Goal: Find specific page/section: Find specific page/section

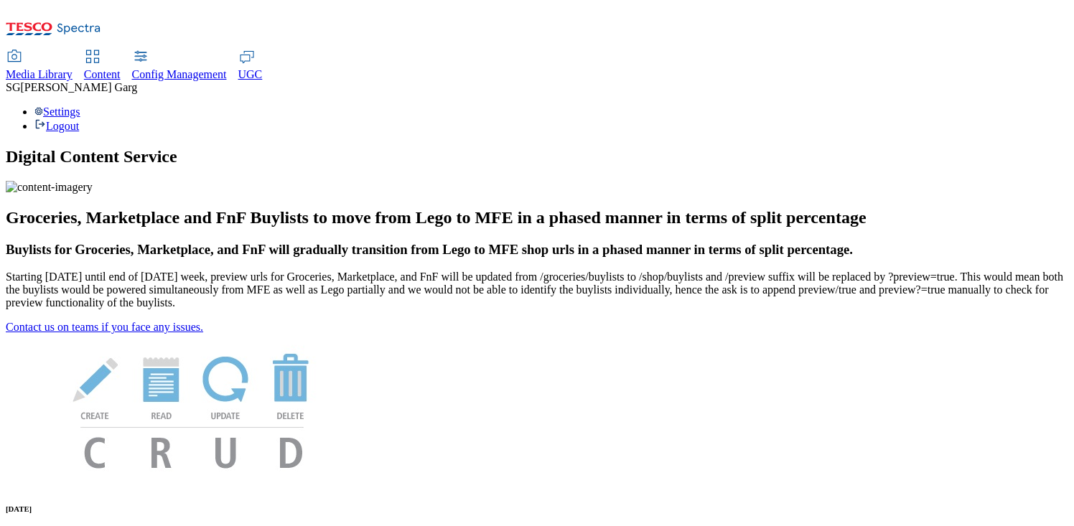
click at [73, 68] on span "Media Library" at bounding box center [39, 74] width 67 height 12
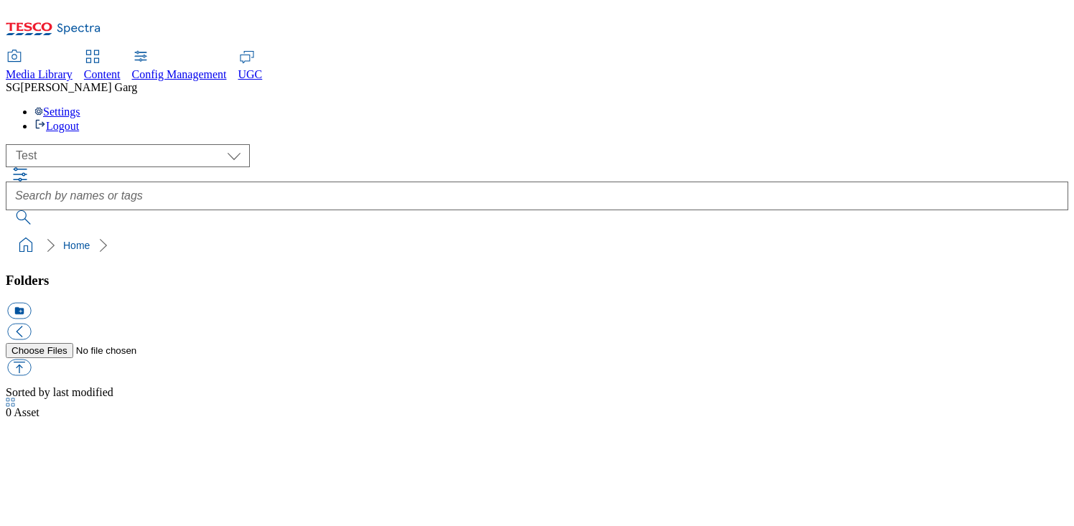
scroll to position [1, 0]
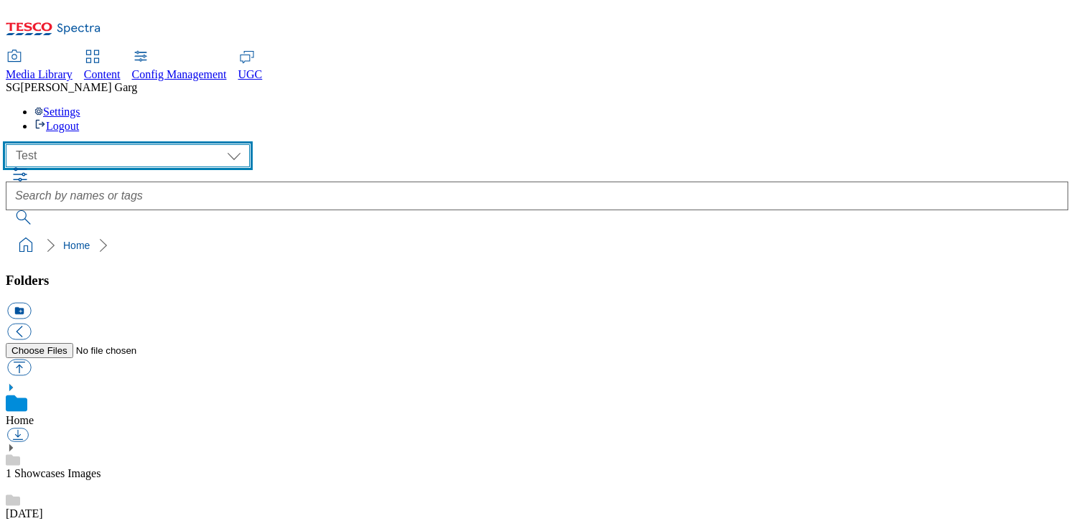
click at [110, 144] on select "All all CE Clubcard Boost UK Clubcard Marketing Clubcard ROI clubcard-boost-uk …" at bounding box center [128, 155] width 244 height 23
select select "flare-ghs-mktg"
click at [10, 144] on select "All all CE Clubcard Boost UK Clubcard Marketing Clubcard ROI clubcard-boost-uk …" at bounding box center [128, 155] width 244 height 23
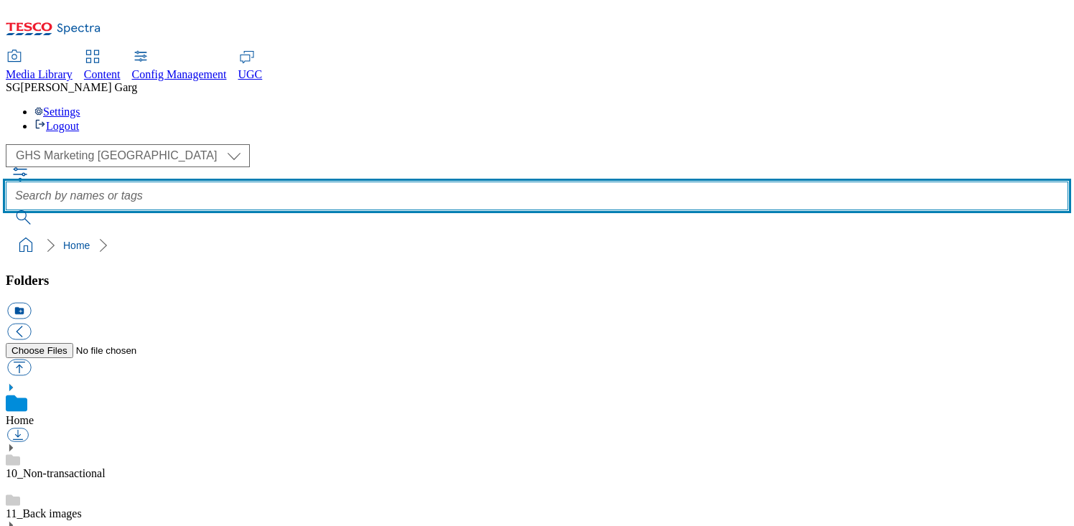
click at [448, 182] on input "text" at bounding box center [537, 196] width 1063 height 29
type input "beer"
click at [6, 210] on button "submit" at bounding box center [24, 217] width 37 height 14
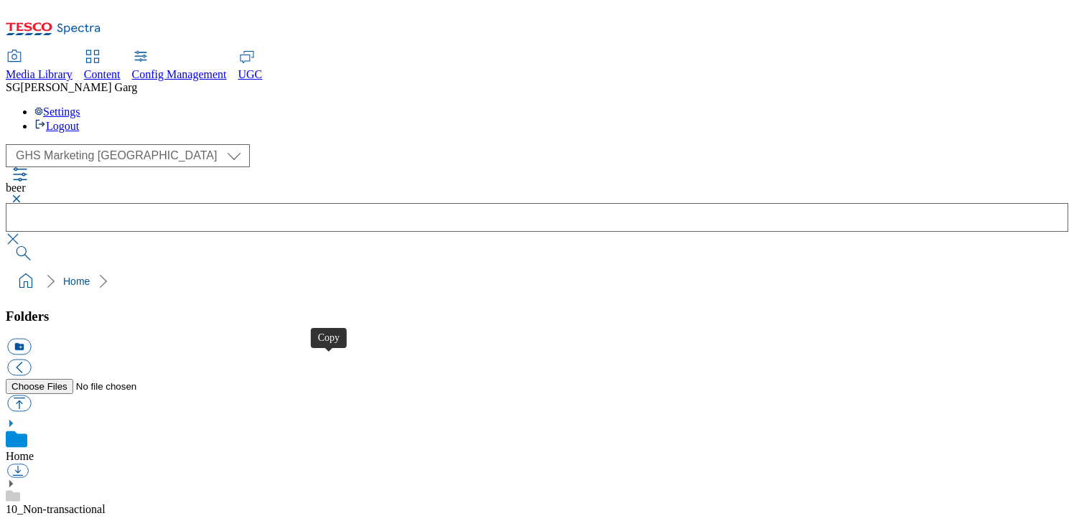
click at [23, 195] on button "button" at bounding box center [14, 199] width 17 height 9
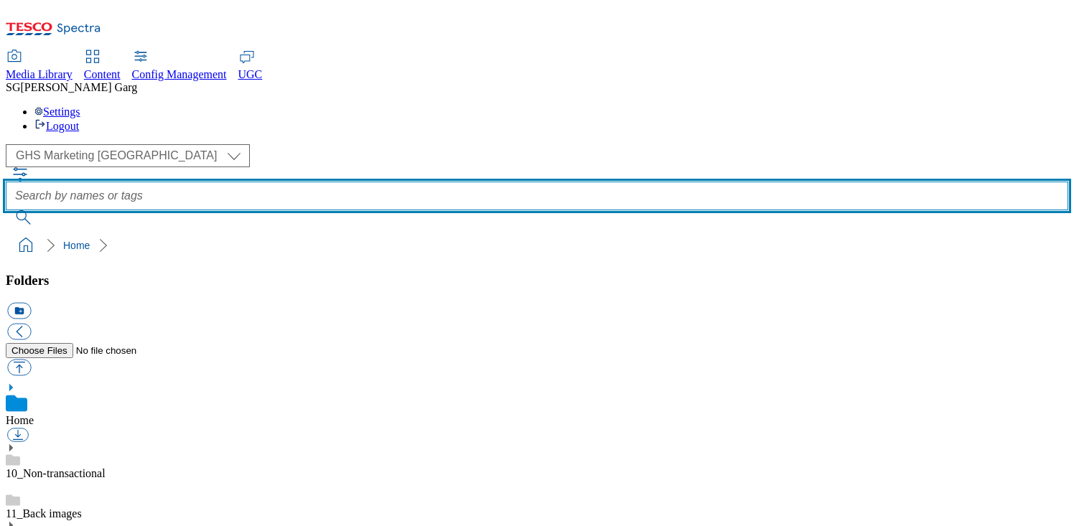
click at [402, 182] on input "text" at bounding box center [537, 196] width 1063 height 29
type input "pepsi"
click at [6, 210] on button "submit" at bounding box center [24, 217] width 37 height 14
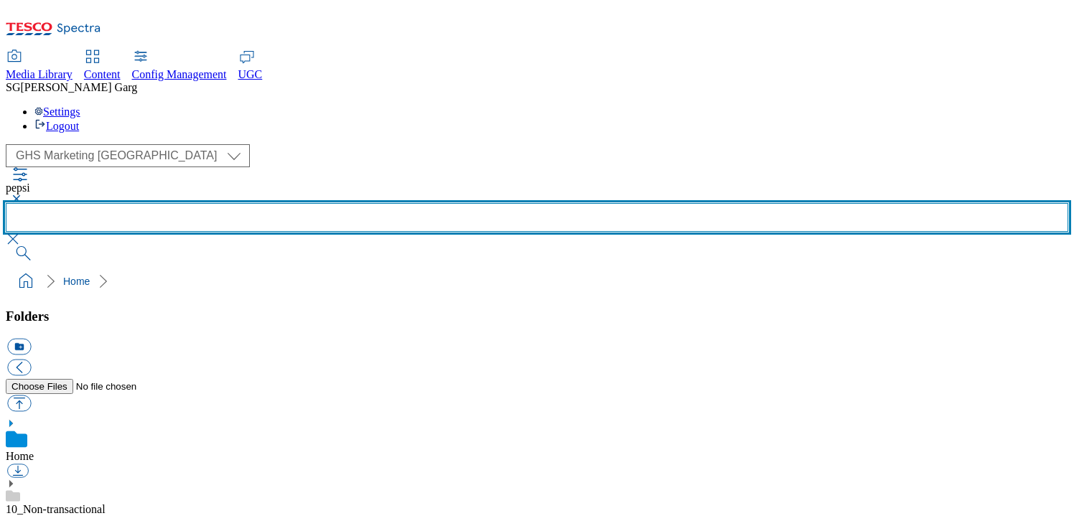
scroll to position [0, 0]
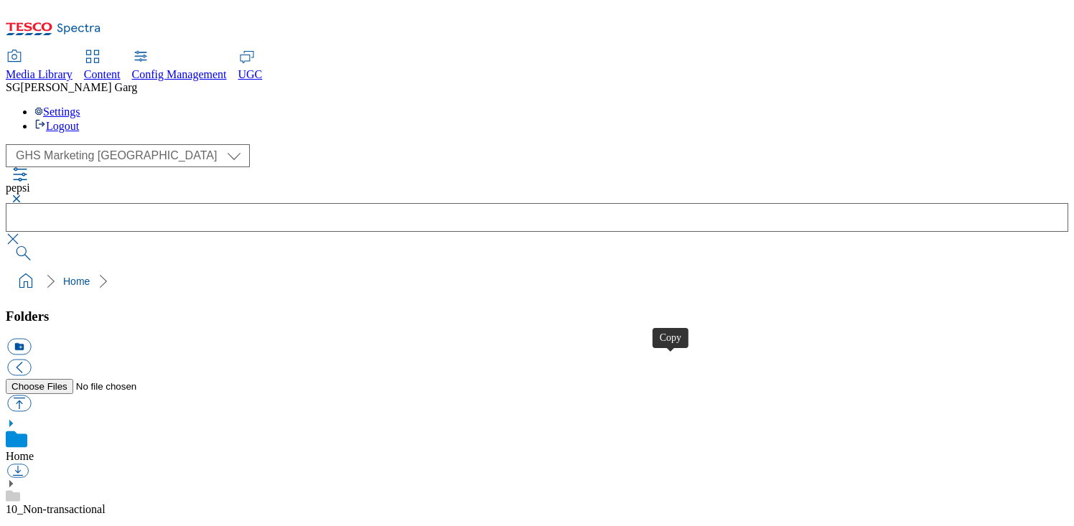
click at [23, 195] on button "button" at bounding box center [14, 199] width 17 height 9
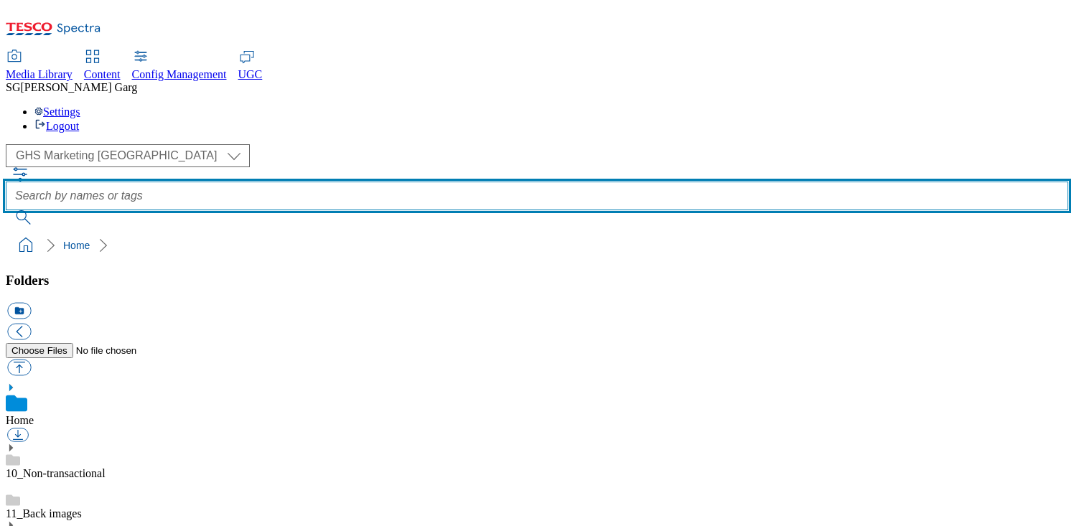
click at [414, 182] on input "text" at bounding box center [537, 196] width 1063 height 29
type input "fanta"
click at [6, 210] on button "submit" at bounding box center [24, 217] width 37 height 14
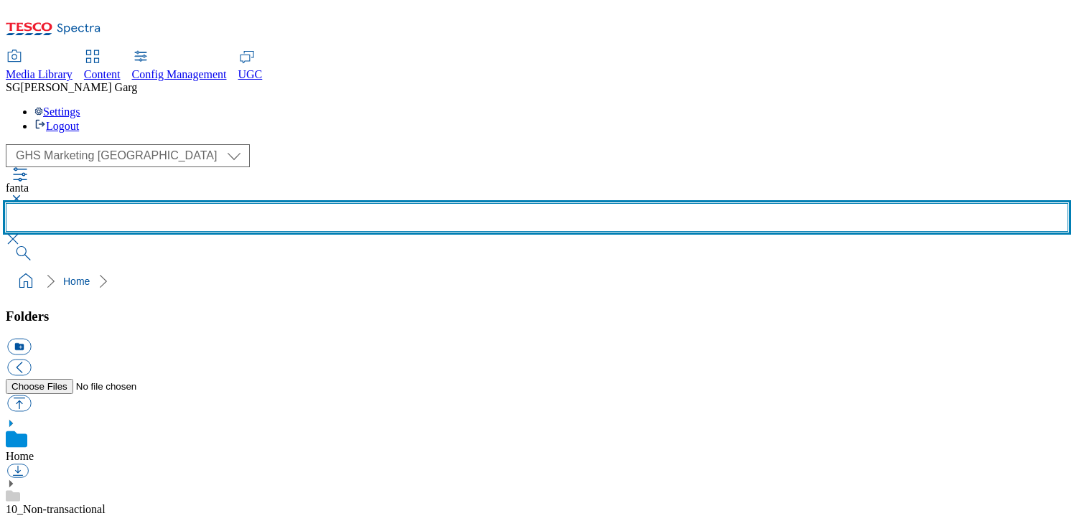
scroll to position [666, 0]
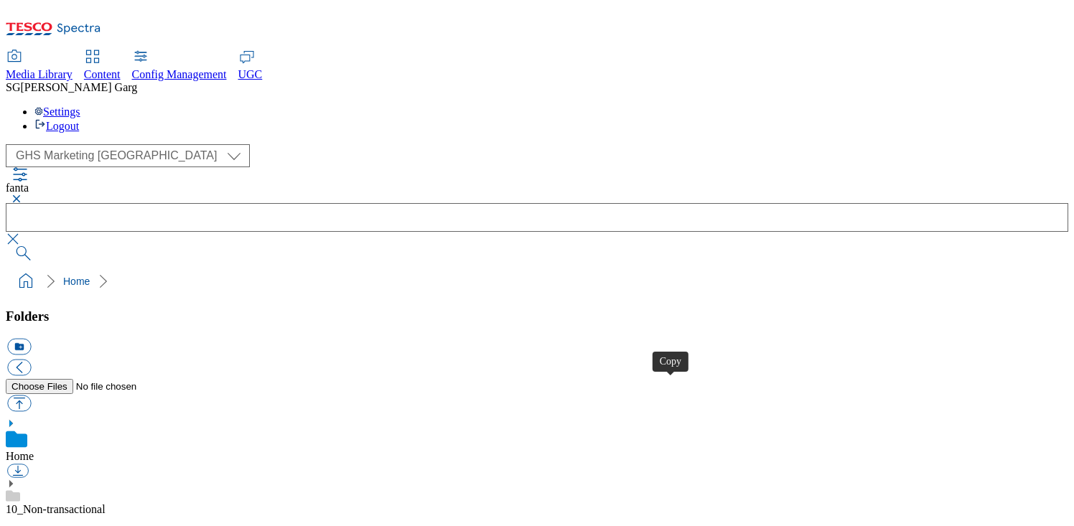
click at [23, 195] on button "button" at bounding box center [14, 199] width 17 height 9
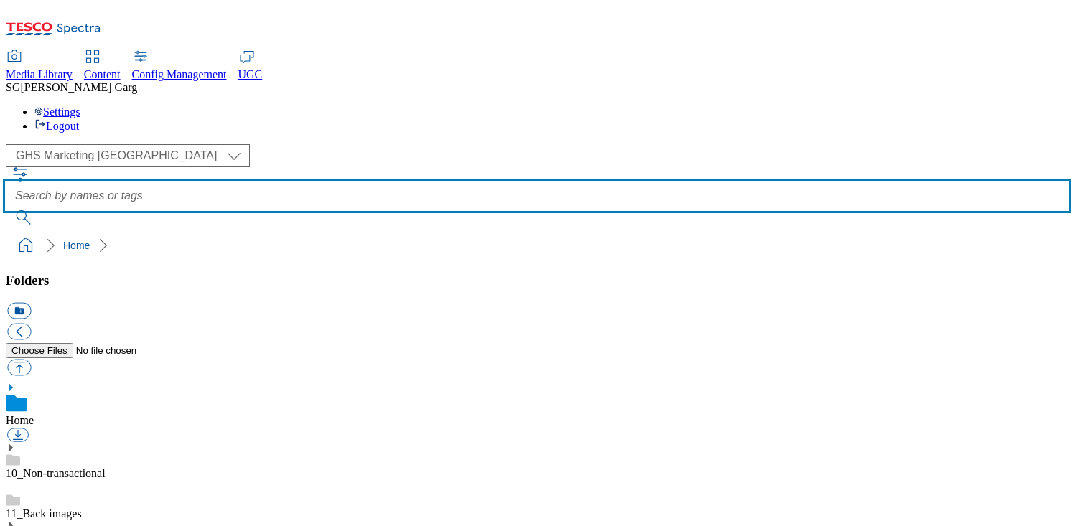
click at [408, 182] on input "text" at bounding box center [537, 196] width 1063 height 29
type input "coke"
click at [6, 210] on button "submit" at bounding box center [24, 217] width 37 height 14
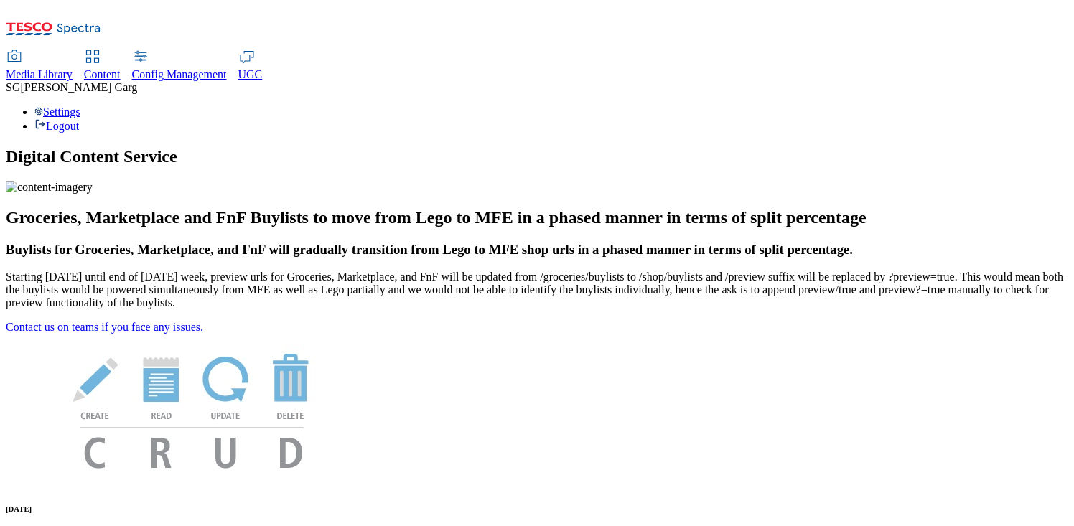
click at [121, 68] on span "Content" at bounding box center [102, 74] width 37 height 12
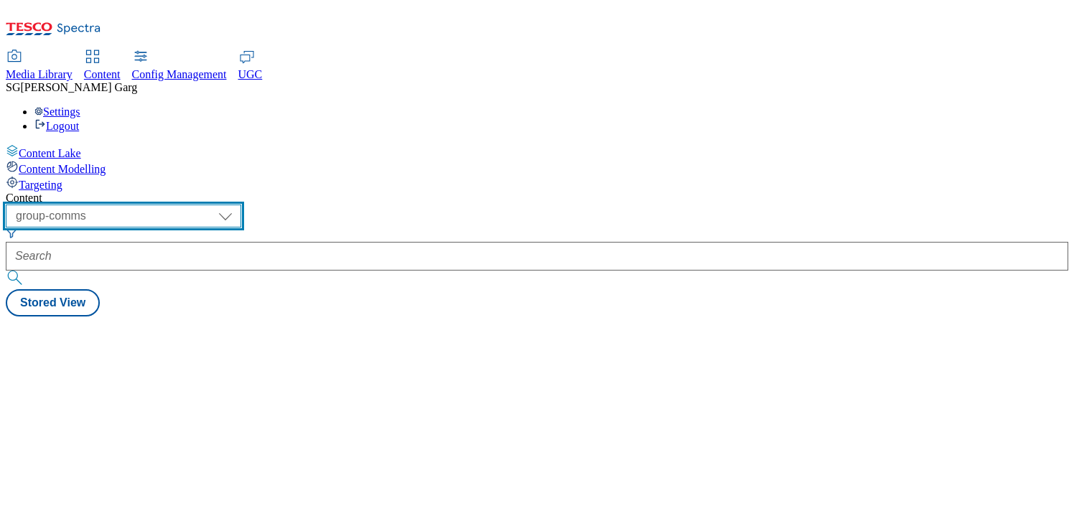
click at [241, 205] on select "dotcom-cz dotcom-hu dotcom-sk fnf-uk ghs-roi ghs-uk group-comms ighs-cz ighs-hu…" at bounding box center [124, 216] width 236 height 23
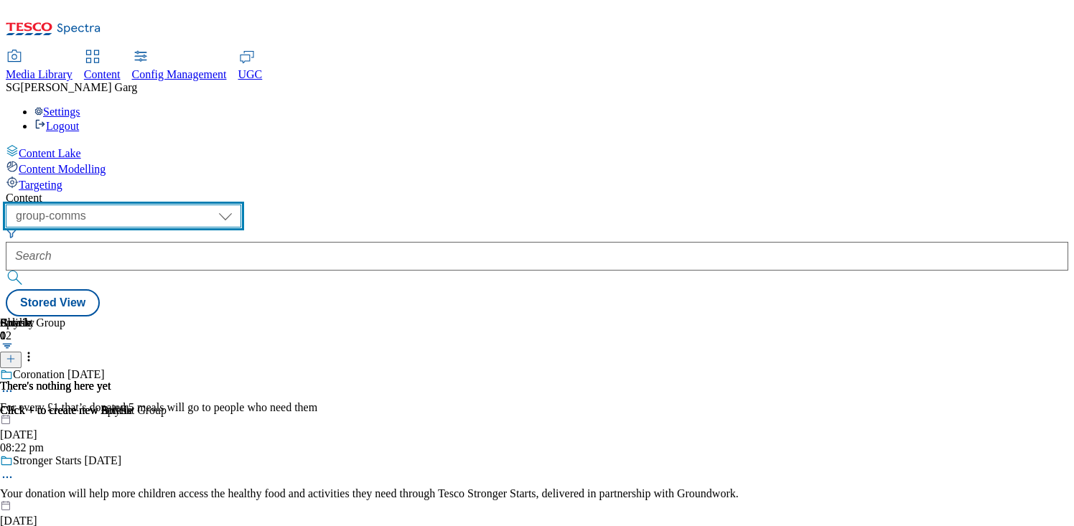
select select "ghs-uk"
click at [187, 205] on select "dotcom-cz dotcom-hu dotcom-sk fnf-uk ghs-roi ghs-uk group-comms ighs-cz ighs-hu…" at bounding box center [124, 216] width 236 height 23
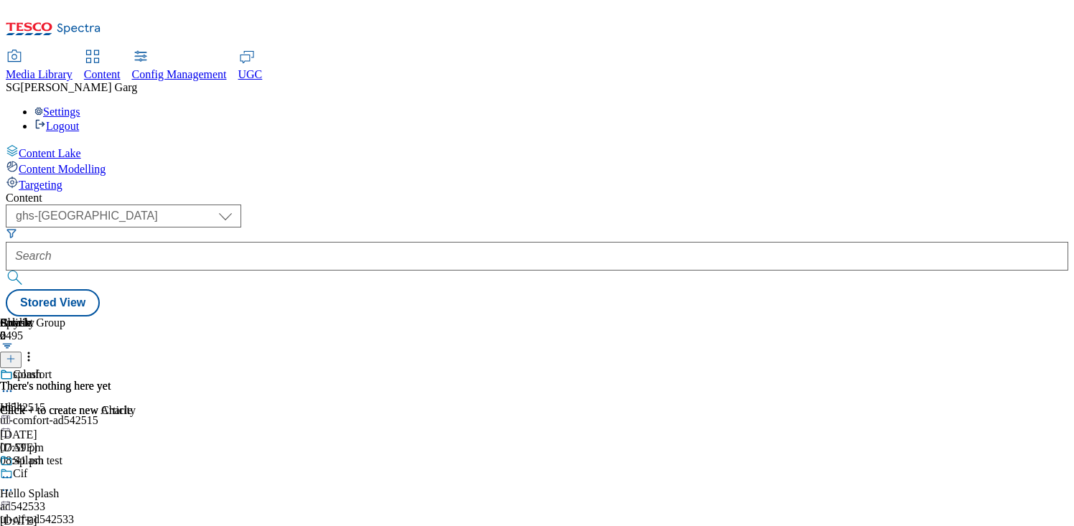
click at [73, 68] on span "Media Library" at bounding box center [39, 74] width 67 height 12
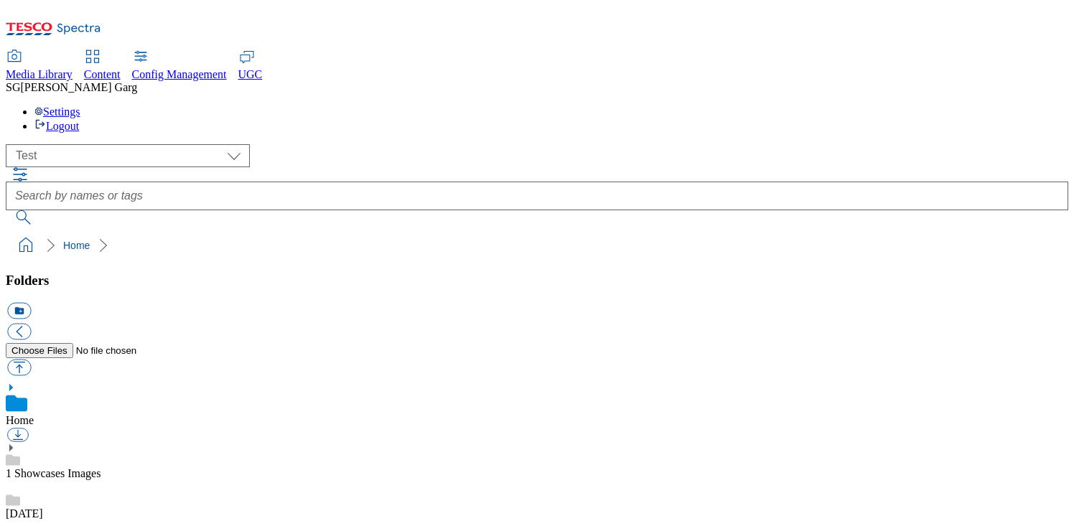
scroll to position [1, 0]
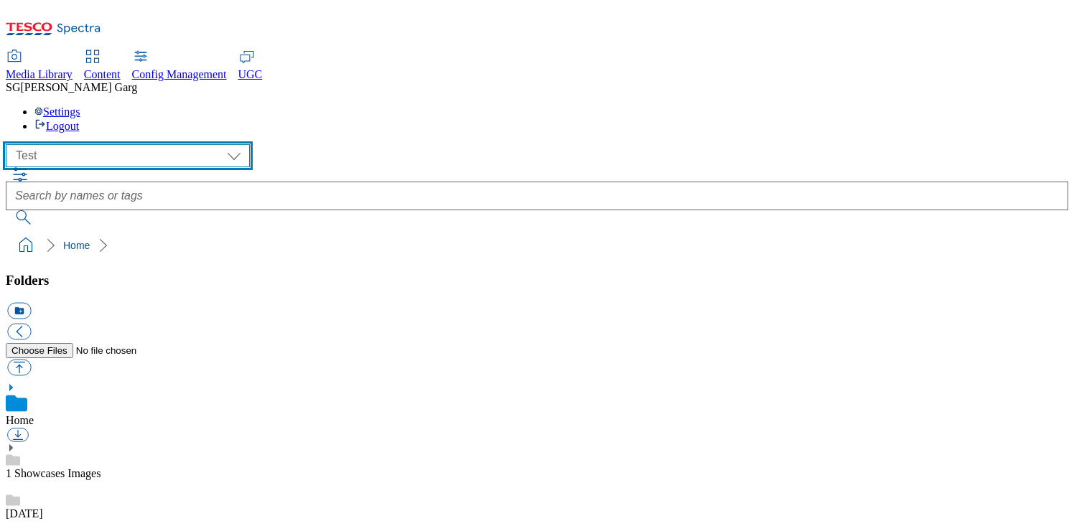
click at [94, 144] on select "All all CE Clubcard Boost UK Clubcard Marketing Clubcard ROI clubcard-boost-uk …" at bounding box center [128, 155] width 244 height 23
select select "flare-ghs-mktg"
click at [10, 144] on select "All all CE Clubcard Boost UK Clubcard Marketing Clubcard ROI clubcard-boost-uk …" at bounding box center [128, 155] width 244 height 23
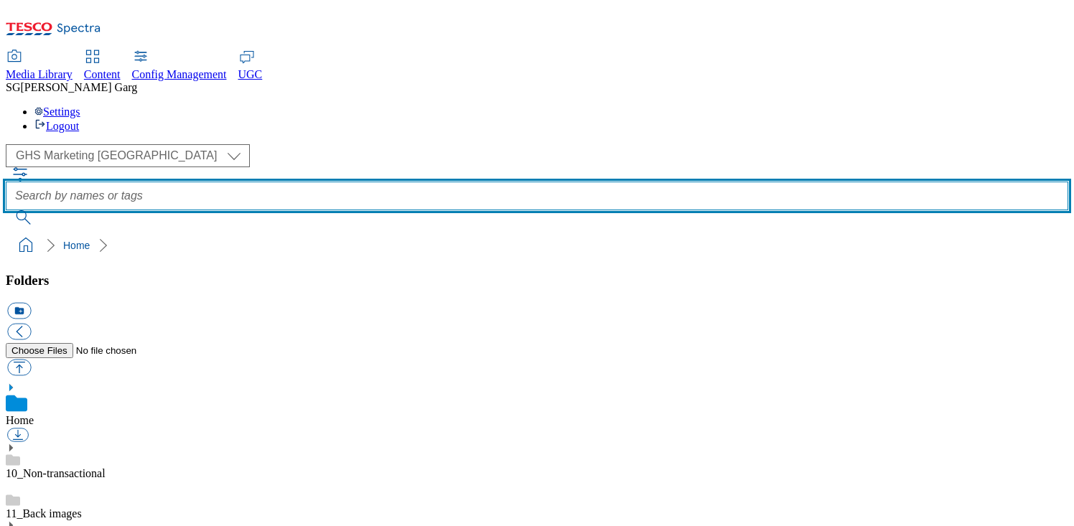
click at [404, 182] on input "text" at bounding box center [537, 196] width 1063 height 29
type input "fanta"
click at [6, 210] on button "submit" at bounding box center [24, 217] width 37 height 14
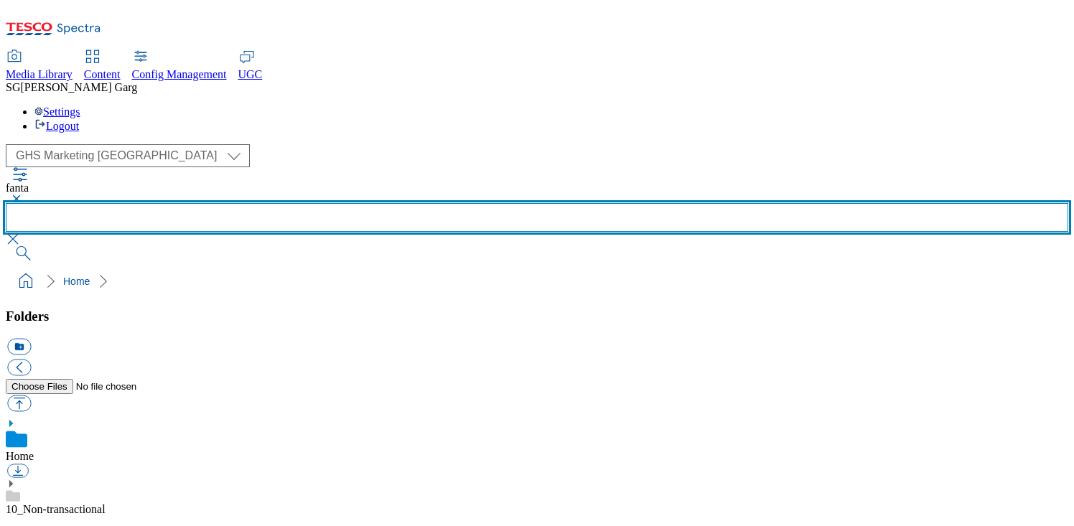
scroll to position [681, 0]
